Goal: Task Accomplishment & Management: Manage account settings

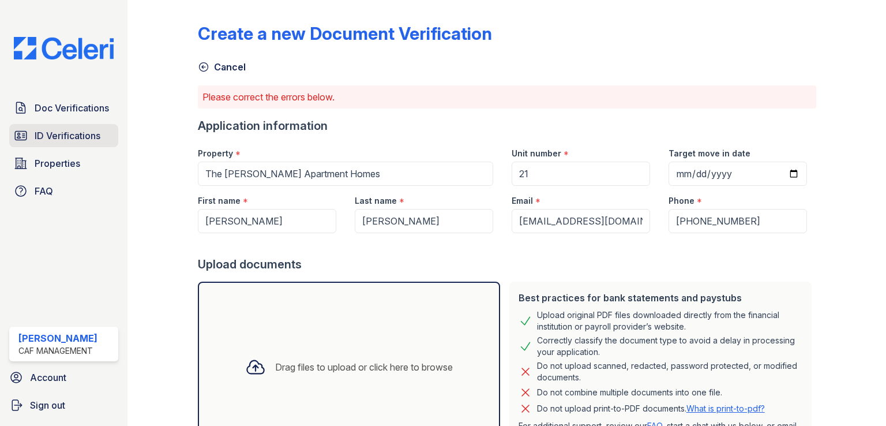
scroll to position [226, 0]
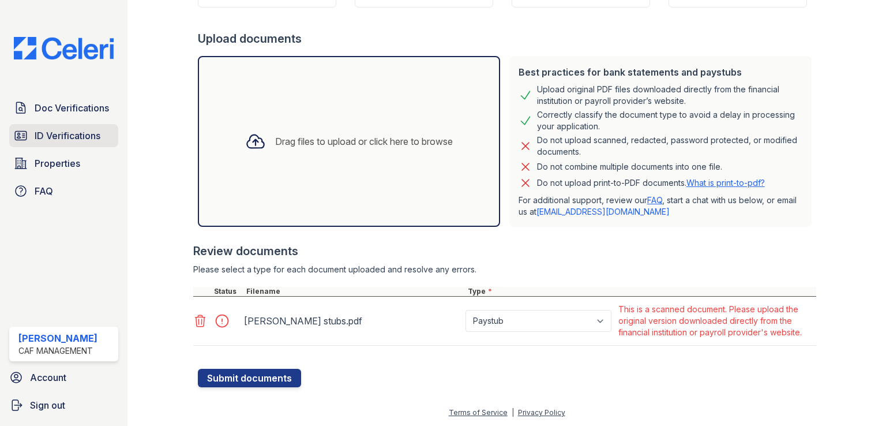
click at [53, 131] on span "ID Verifications" at bounding box center [68, 136] width 66 height 14
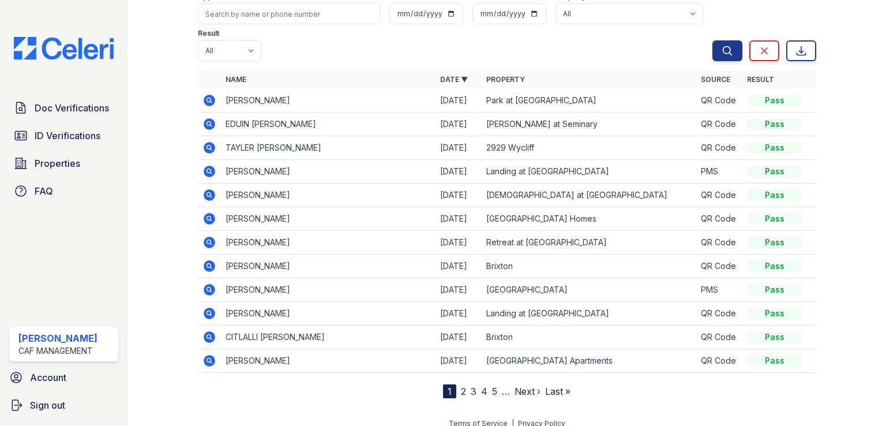
scroll to position [81, 0]
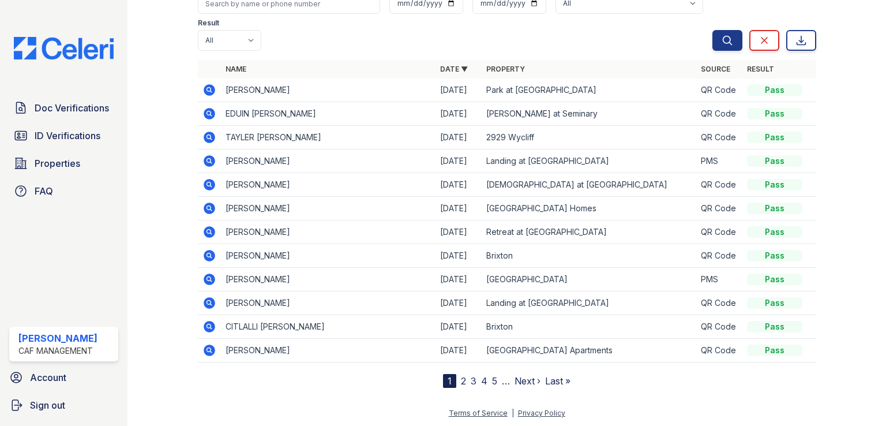
click at [461, 381] on link "2" at bounding box center [463, 381] width 5 height 12
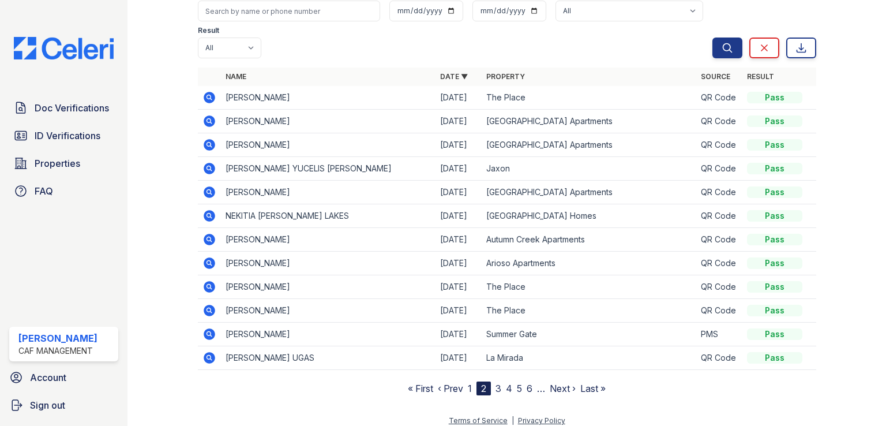
scroll to position [81, 0]
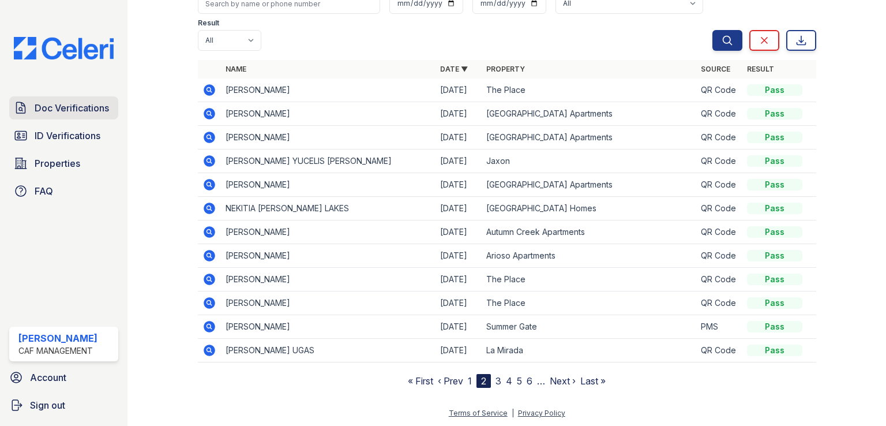
click at [101, 112] on span "Doc Verifications" at bounding box center [72, 108] width 74 height 14
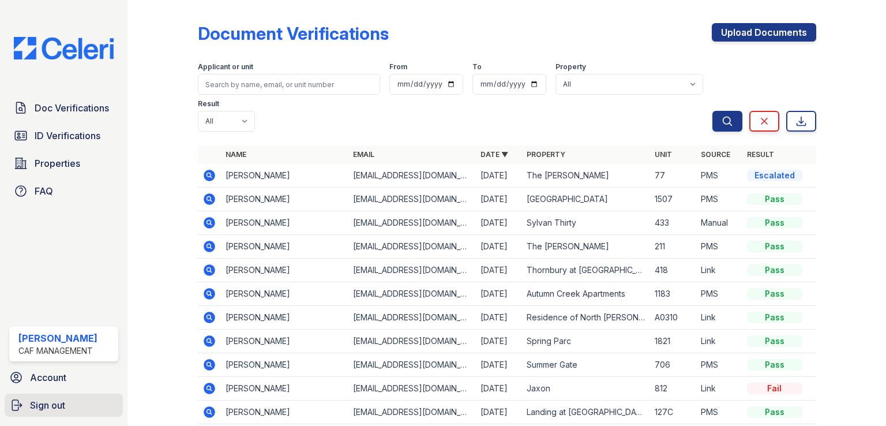
click at [52, 401] on span "Sign out" at bounding box center [47, 405] width 35 height 14
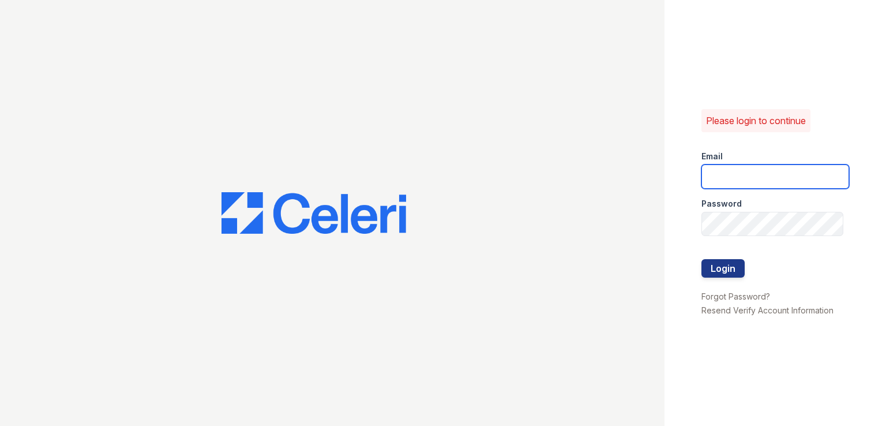
click at [769, 168] on input "email" at bounding box center [776, 176] width 148 height 24
click at [702, 259] on button "Login" at bounding box center [723, 268] width 43 height 18
type input "[PERSON_NAME][DOMAIN_NAME][EMAIL_ADDRESS][DOMAIN_NAME]"
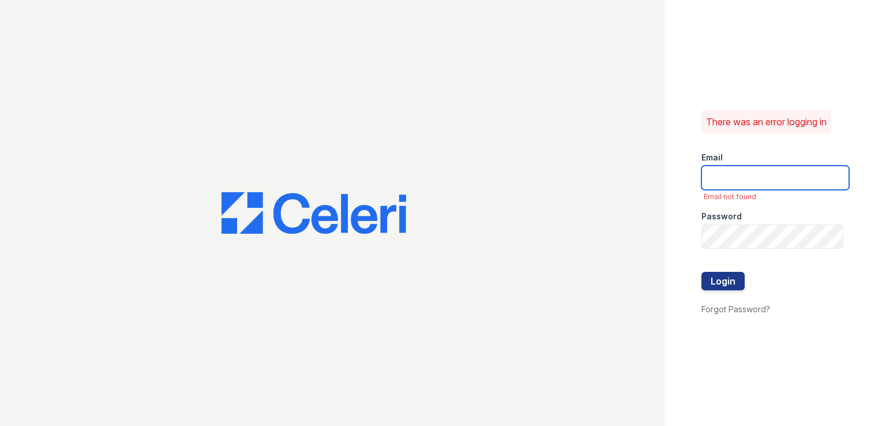
click at [727, 176] on input "email" at bounding box center [776, 178] width 148 height 24
click at [736, 177] on input "email" at bounding box center [776, 178] width 148 height 24
type input "mason.am@cafmanagement.com"
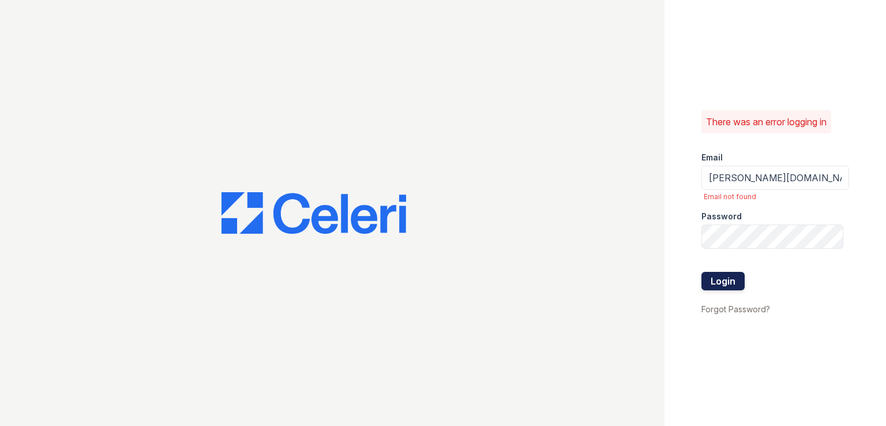
drag, startPoint x: 705, startPoint y: 290, endPoint x: 713, endPoint y: 283, distance: 10.2
click at [709, 286] on form "Email mason.am@cafmanagement.com Email not found Password Login" at bounding box center [776, 222] width 148 height 159
click at [717, 280] on button "Login" at bounding box center [723, 281] width 43 height 18
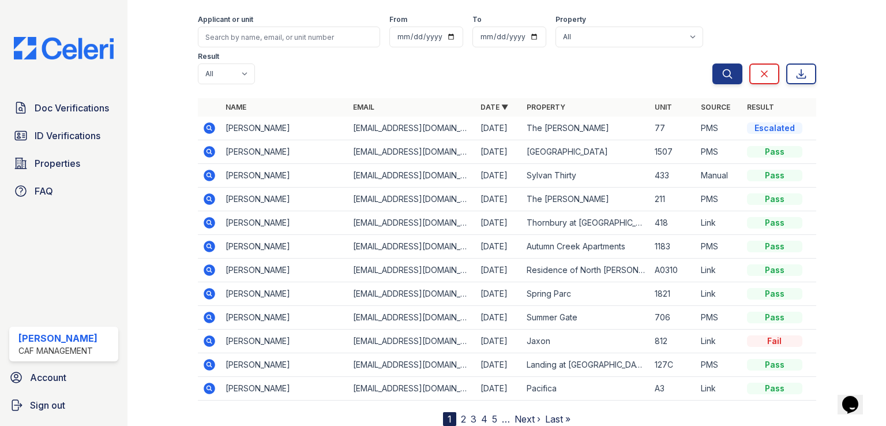
scroll to position [60, 0]
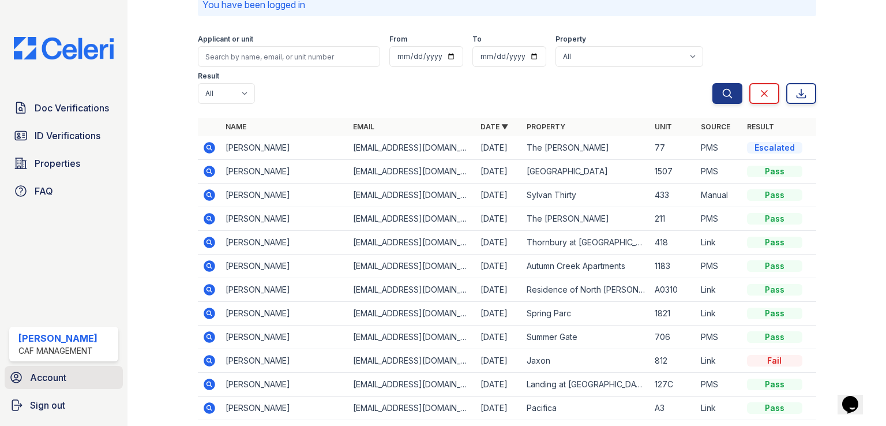
click at [42, 383] on span "Account" at bounding box center [48, 377] width 36 height 14
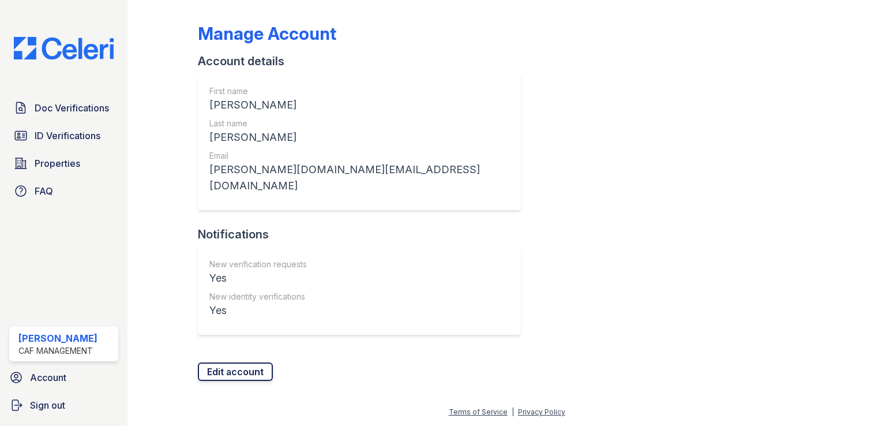
click at [233, 362] on link "Edit account" at bounding box center [235, 371] width 75 height 18
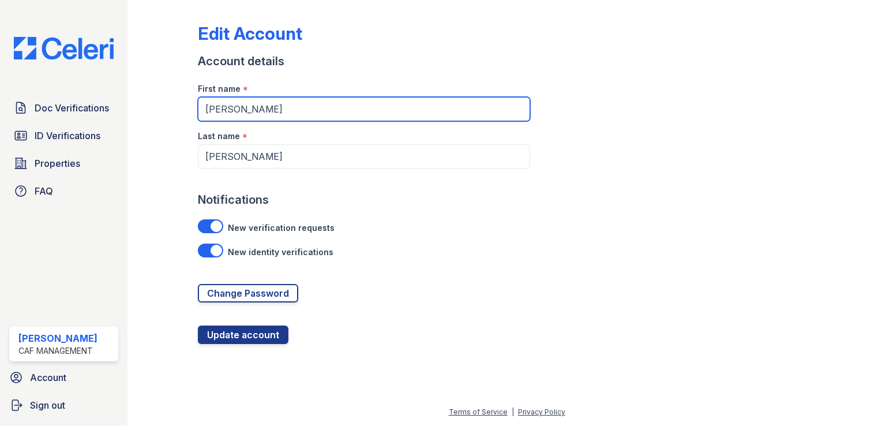
drag, startPoint x: 247, startPoint y: 104, endPoint x: 175, endPoint y: 114, distance: 72.2
click at [175, 114] on div "Edit Account Account details First name * [PERSON_NAME] Last name * [PERSON_NAM…" at bounding box center [507, 181] width 722 height 362
type input "[PERSON_NAME]"
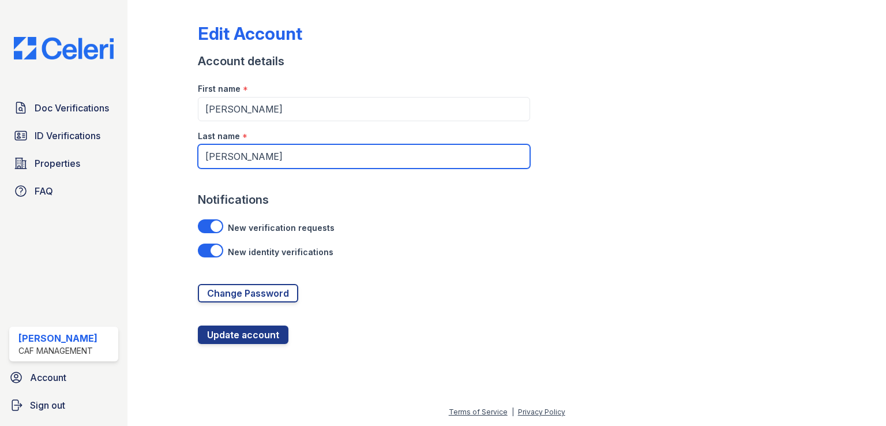
drag, startPoint x: 297, startPoint y: 156, endPoint x: 152, endPoint y: 152, distance: 144.9
click at [152, 152] on div "Edit Account Account details First name * [PERSON_NAME] Last name * [PERSON_NAM…" at bounding box center [507, 181] width 722 height 362
type input "Apartment Homes"
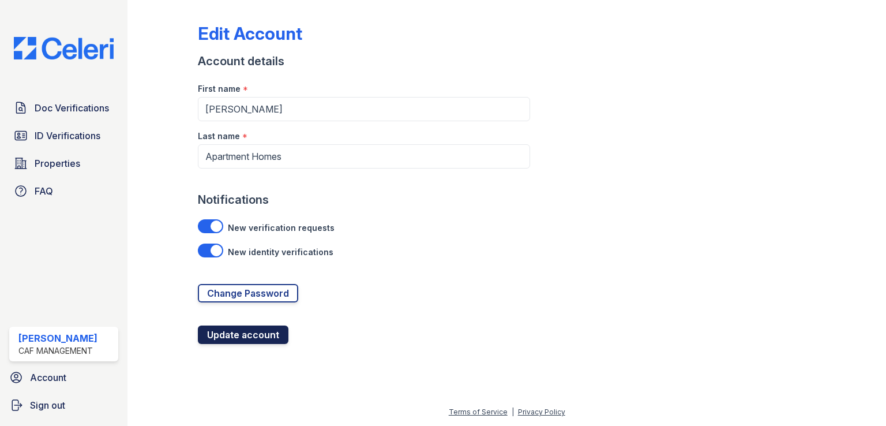
click at [223, 337] on button "Update account" at bounding box center [243, 334] width 91 height 18
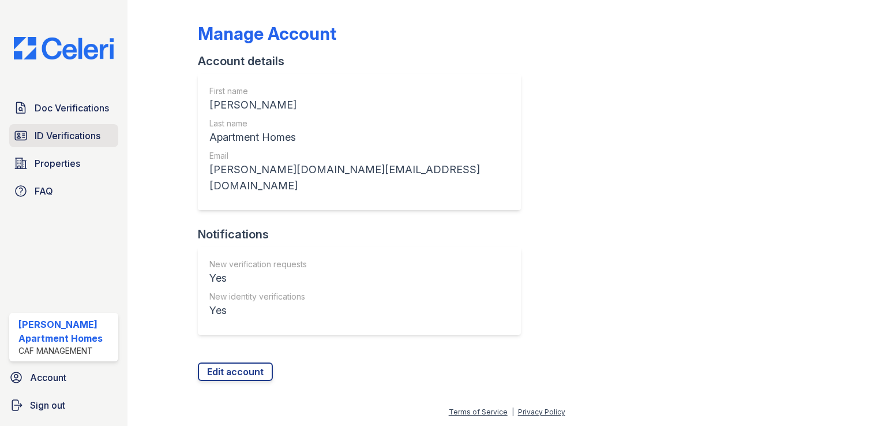
click at [51, 135] on span "ID Verifications" at bounding box center [68, 136] width 66 height 14
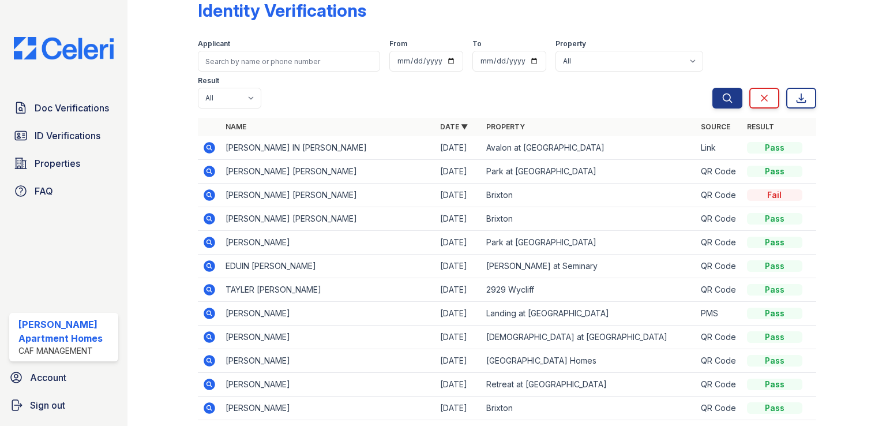
scroll to position [81, 0]
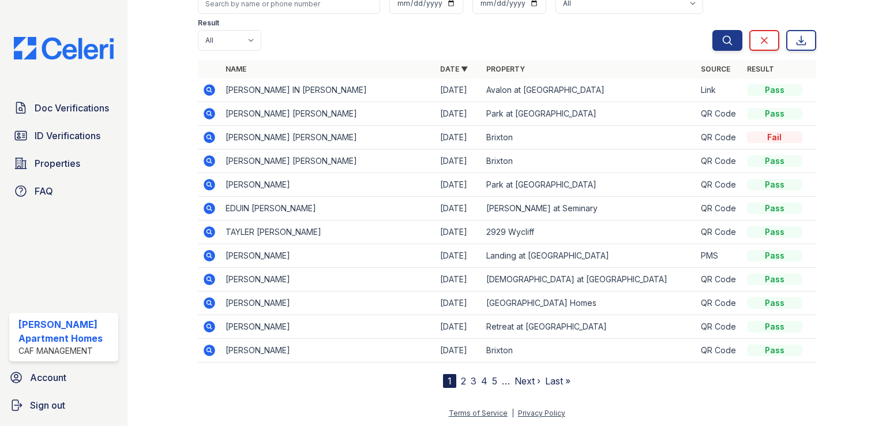
click at [174, 231] on div at bounding box center [171, 156] width 51 height 464
click at [65, 105] on span "Doc Verifications" at bounding box center [72, 108] width 74 height 14
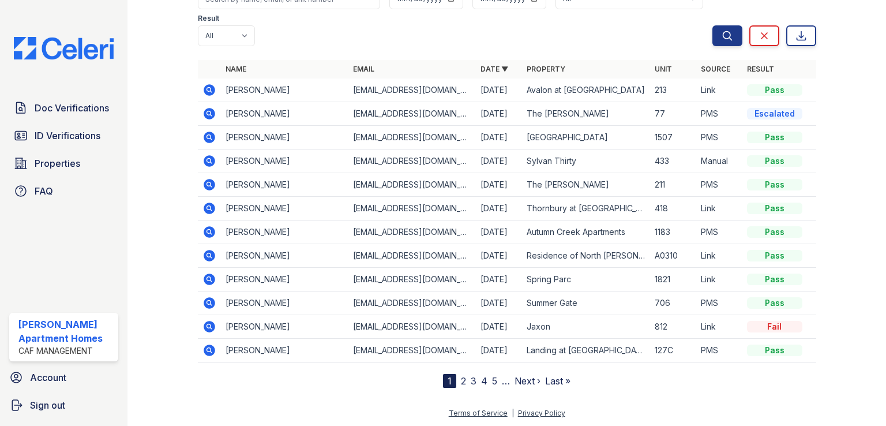
scroll to position [28, 0]
